Goal: Task Accomplishment & Management: Manage account settings

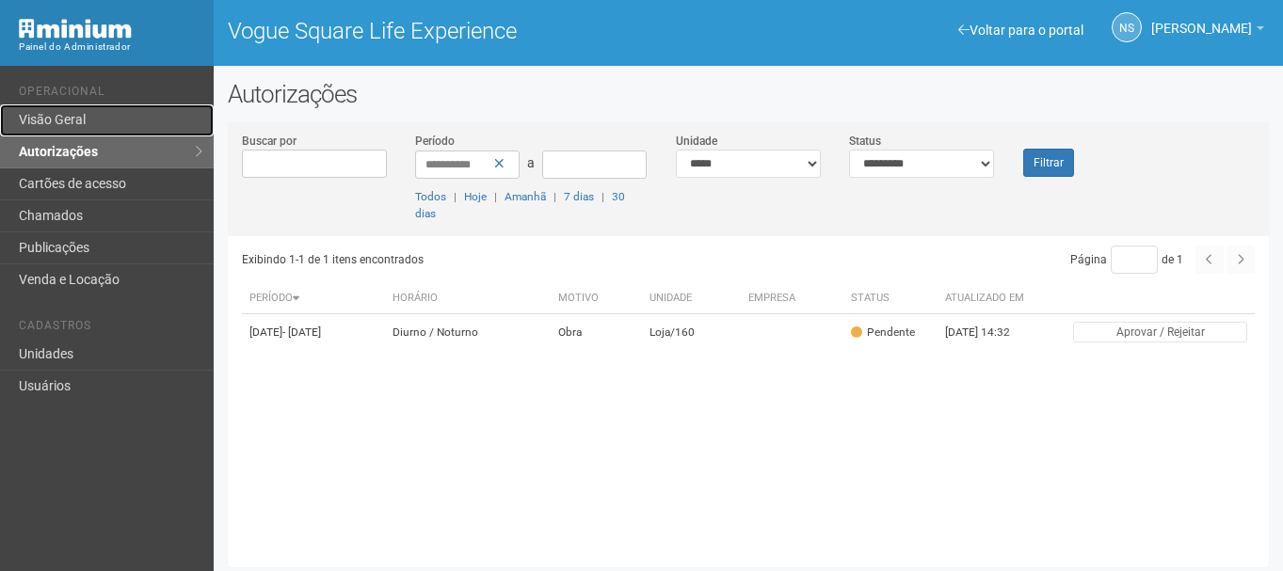
click at [136, 126] on link "Visão Geral" at bounding box center [107, 120] width 214 height 32
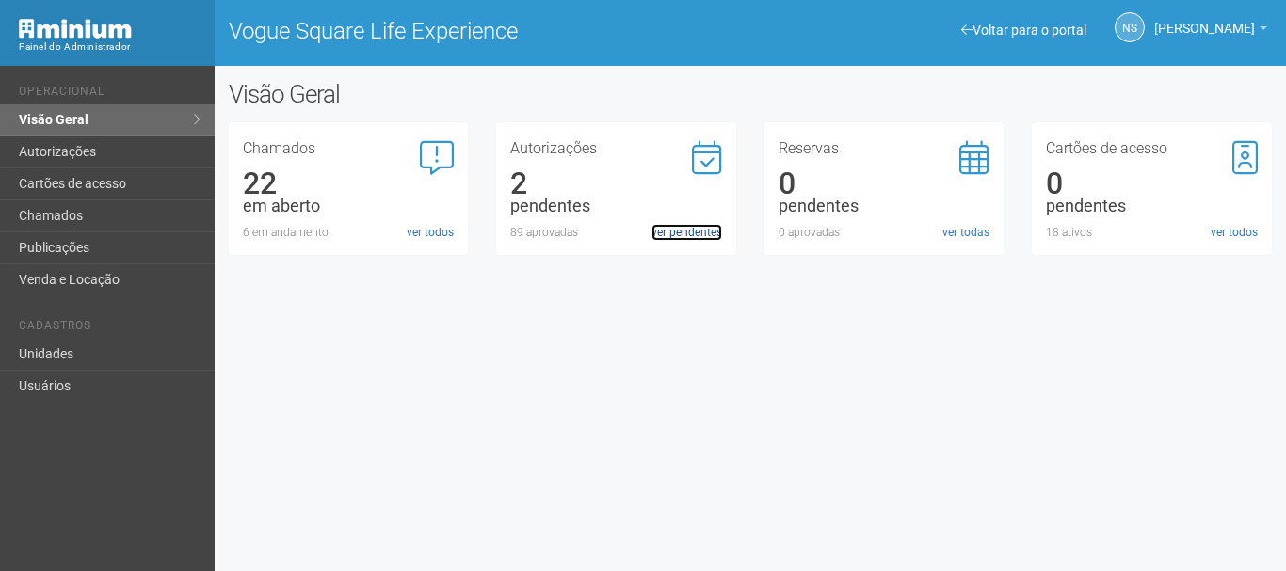
click at [667, 233] on link "ver pendentes" at bounding box center [686, 232] width 71 height 17
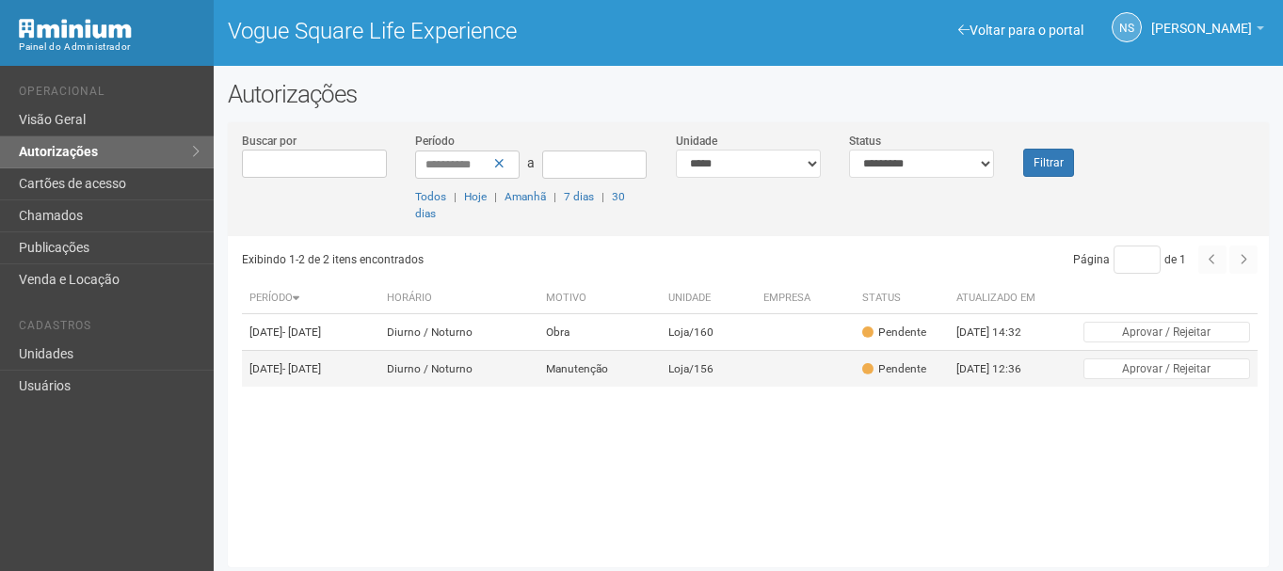
click at [661, 388] on td "Manutenção" at bounding box center [599, 369] width 122 height 37
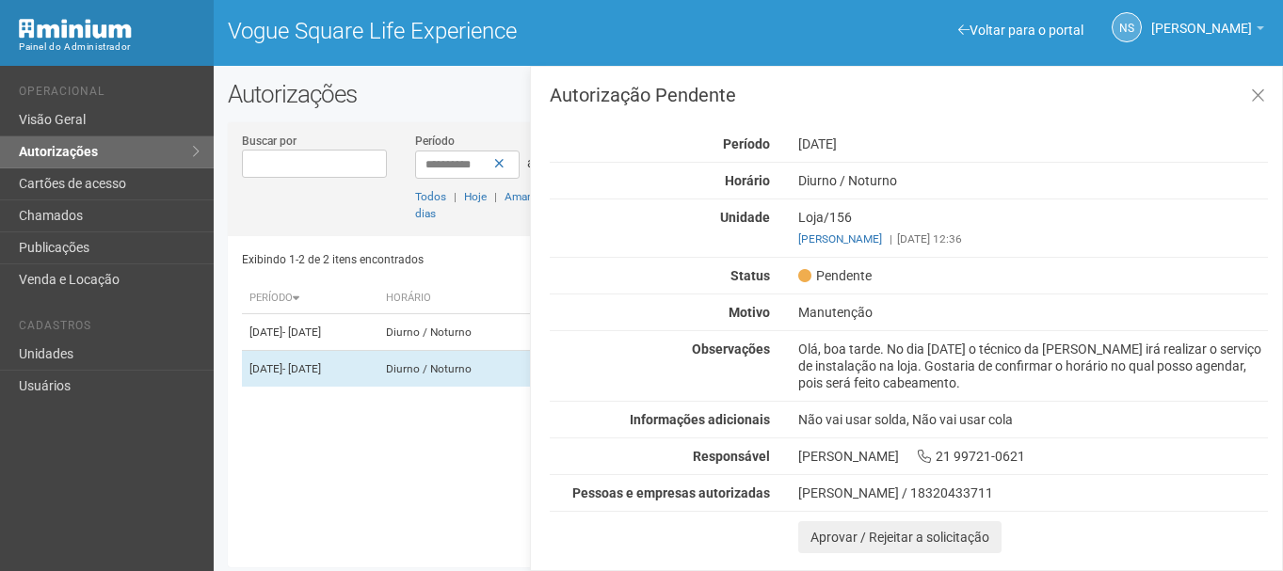
click at [1122, 375] on div "Olá, boa tarde. No dia 26/09/2025 o técnico da Nio Fibra irá realizar o serviço…" at bounding box center [1033, 366] width 498 height 51
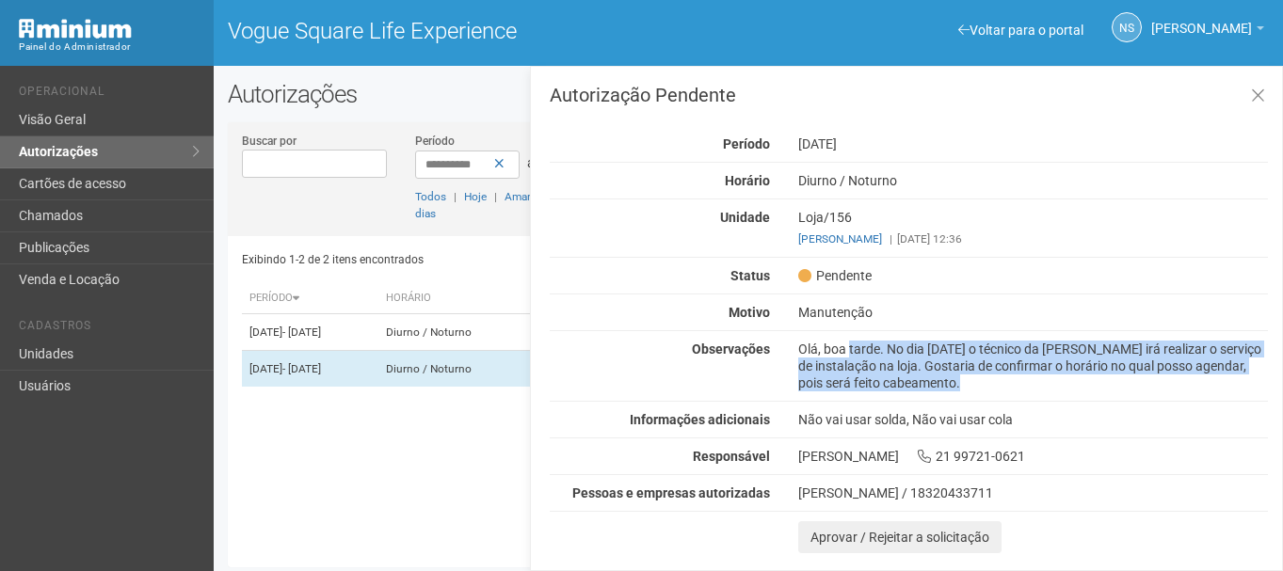
click at [1122, 375] on div "Olá, boa tarde. No dia 26/09/2025 o técnico da Nio Fibra irá realizar o serviço…" at bounding box center [1033, 366] width 498 height 51
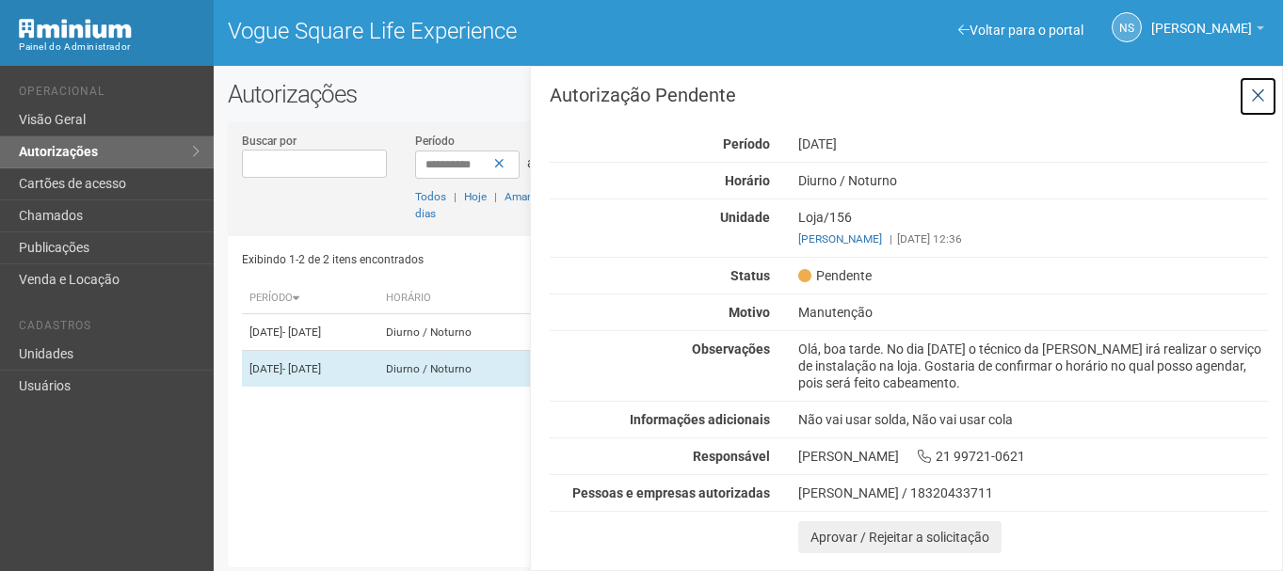
click at [1252, 98] on icon at bounding box center [1258, 96] width 14 height 19
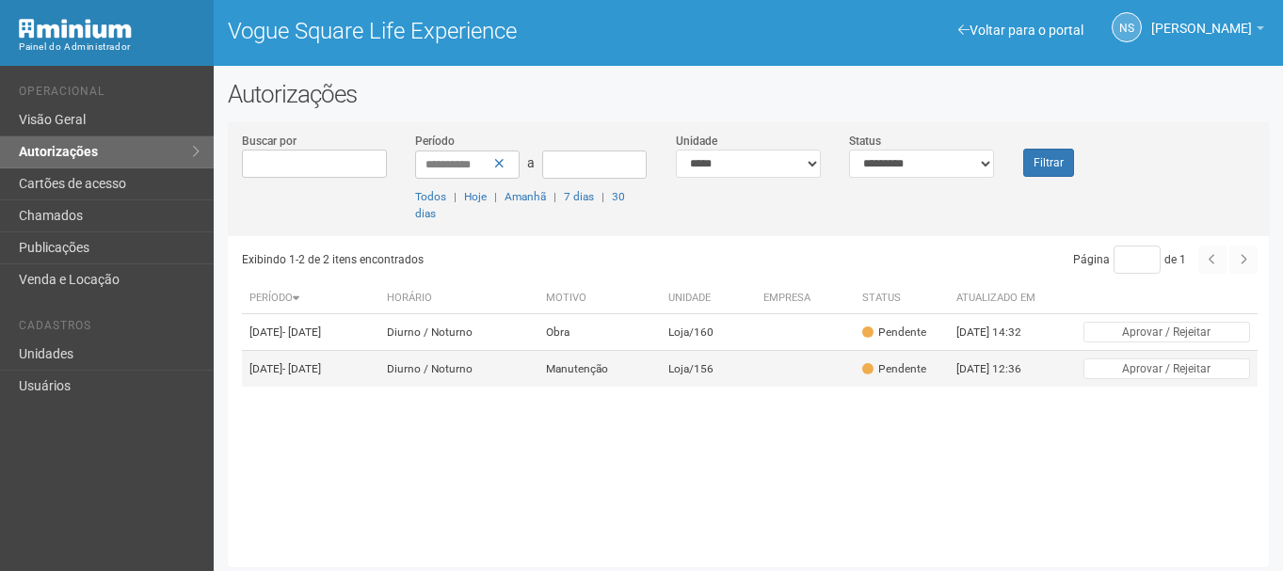
click at [949, 388] on td "Pendente" at bounding box center [902, 369] width 94 height 37
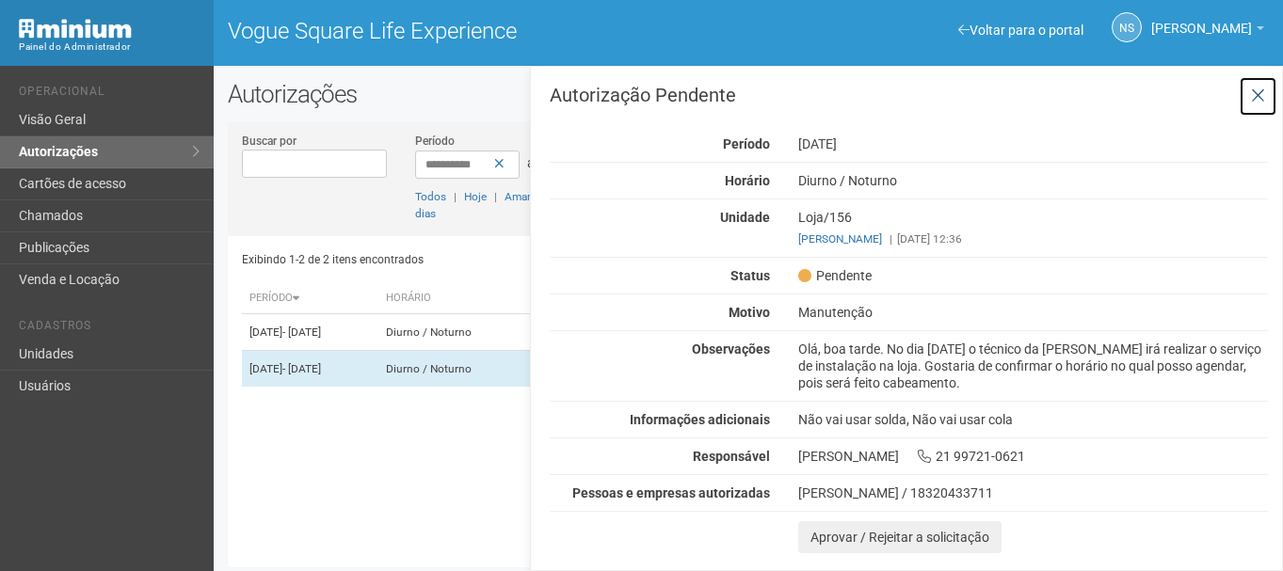
click at [1251, 97] on icon at bounding box center [1258, 96] width 14 height 19
